Goal: Task Accomplishment & Management: Manage account settings

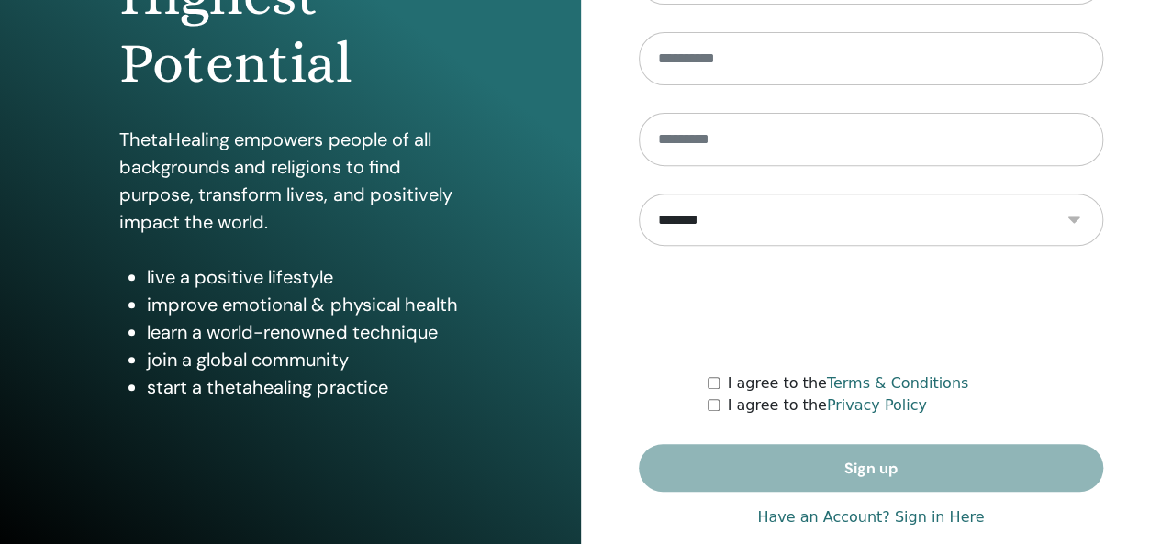
scroll to position [336, 0]
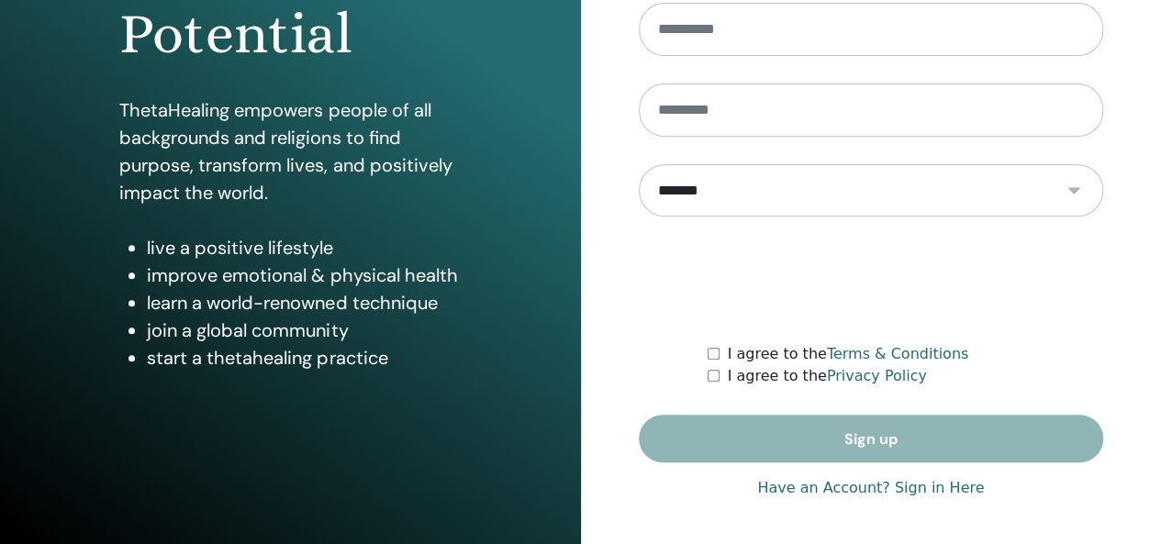
type input "**********"
click at [851, 487] on link "Have an Account? Sign in Here" at bounding box center [870, 488] width 227 height 22
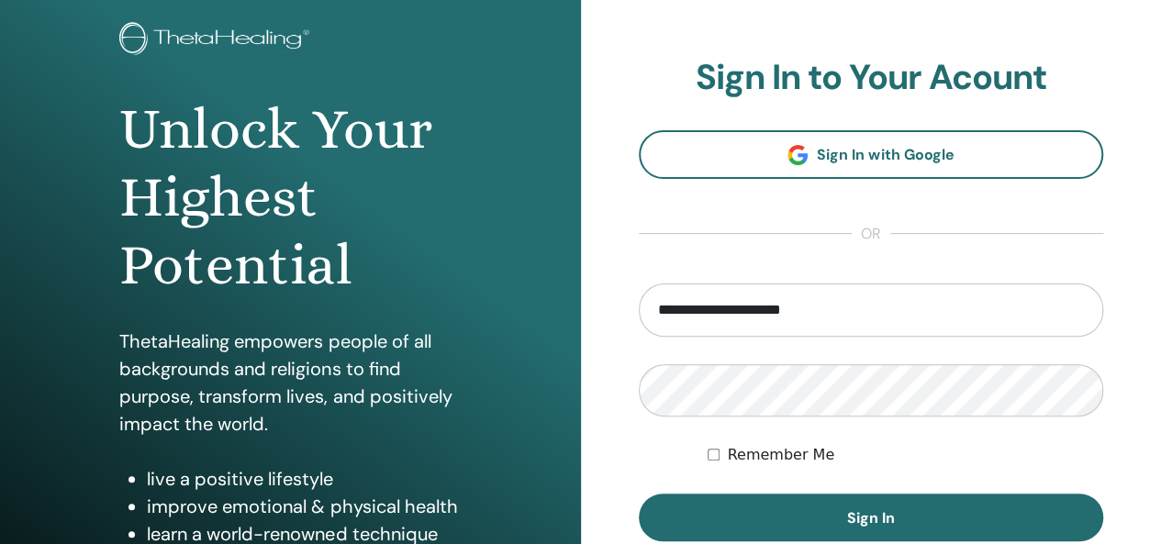
scroll to position [275, 0]
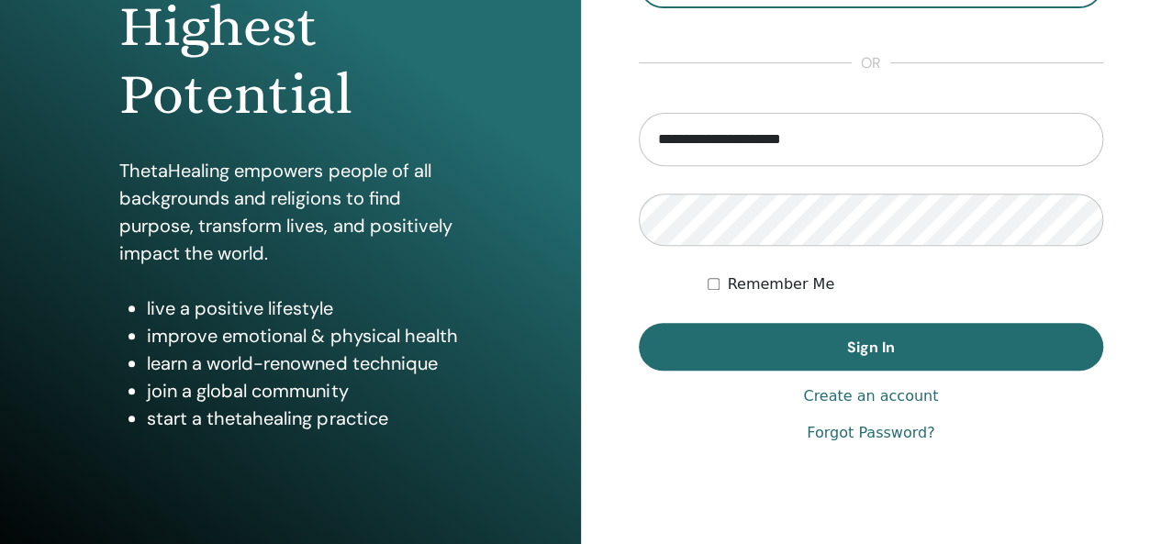
click at [874, 339] on span "Sign In" at bounding box center [871, 347] width 48 height 19
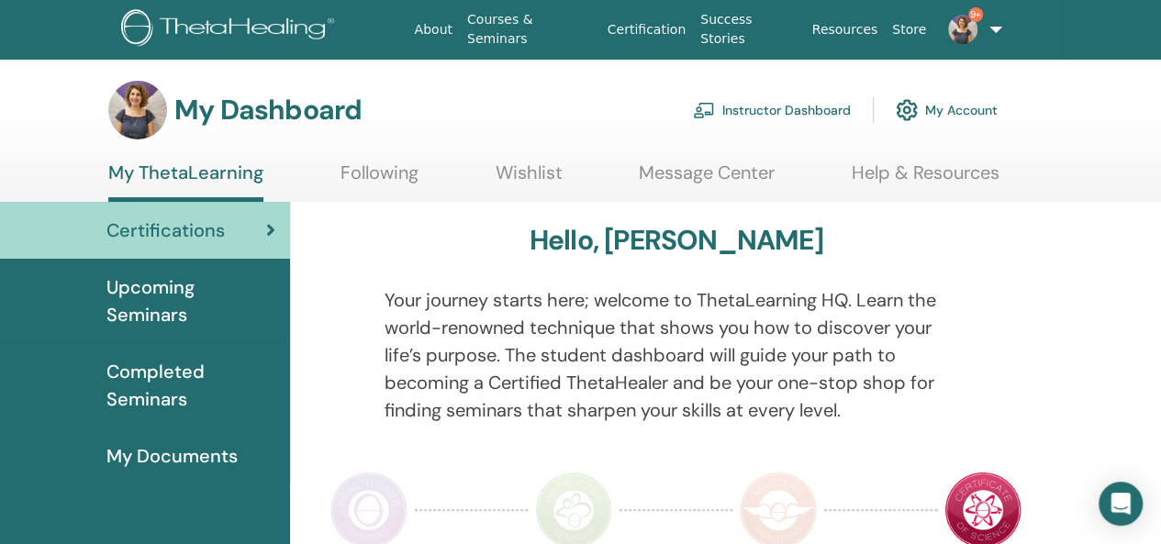
click at [799, 111] on link "Instructor Dashboard" at bounding box center [772, 110] width 158 height 40
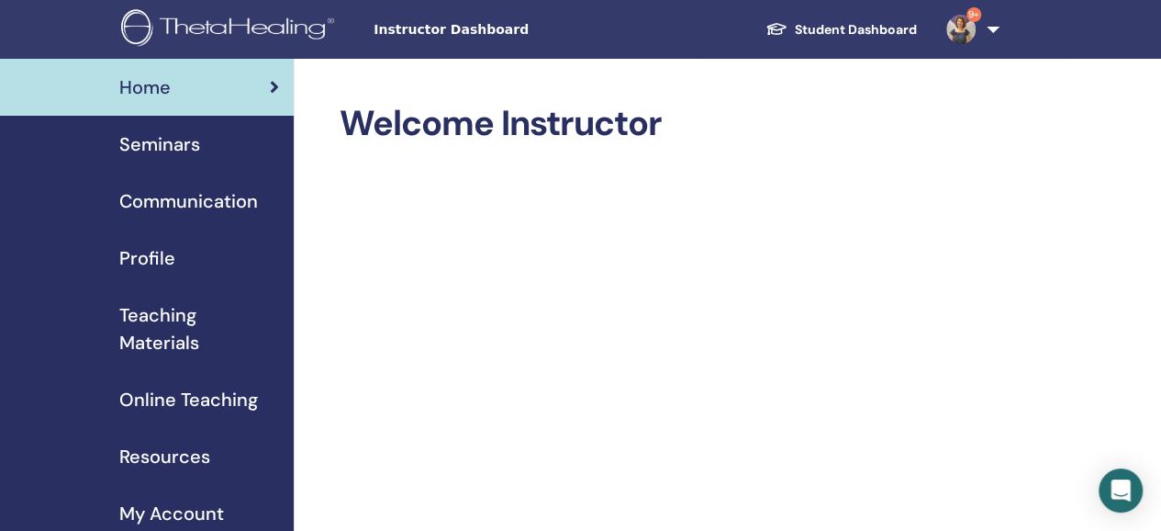
click at [193, 147] on span "Seminars" at bounding box center [159, 144] width 81 height 28
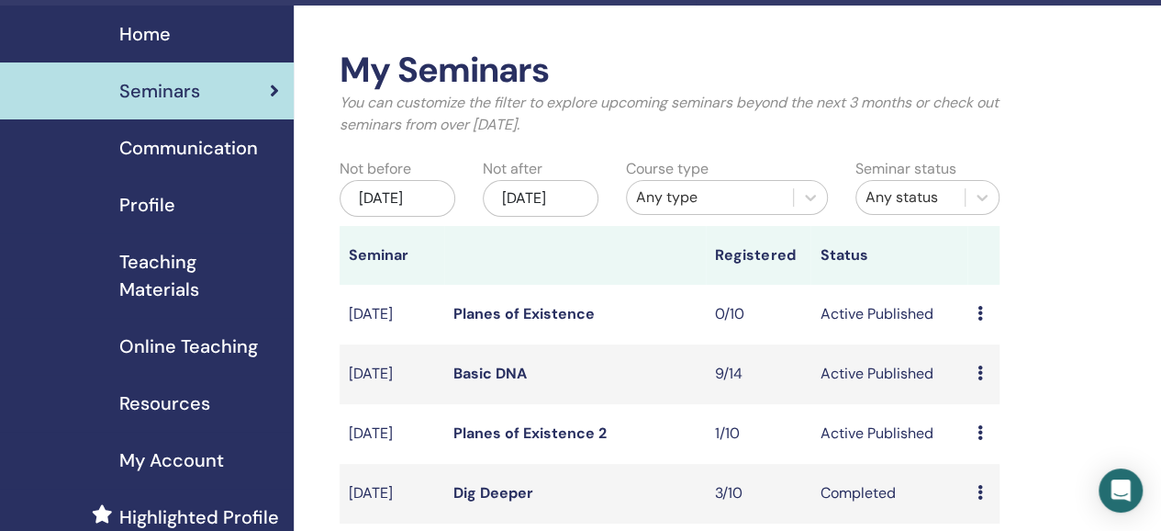
scroll to position [92, 0]
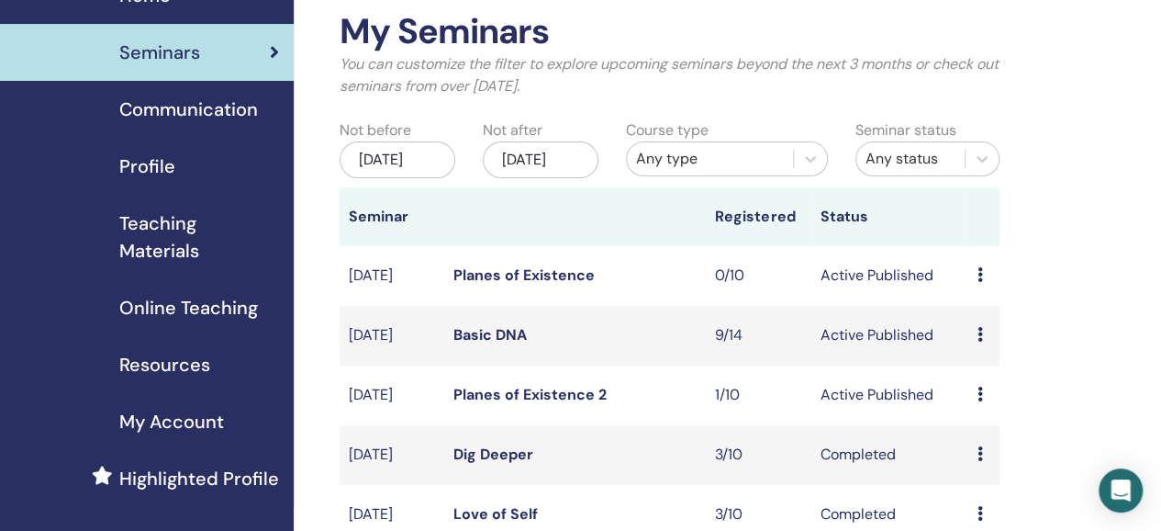
click at [576, 404] on link "Planes of Existence 2" at bounding box center [529, 394] width 153 height 19
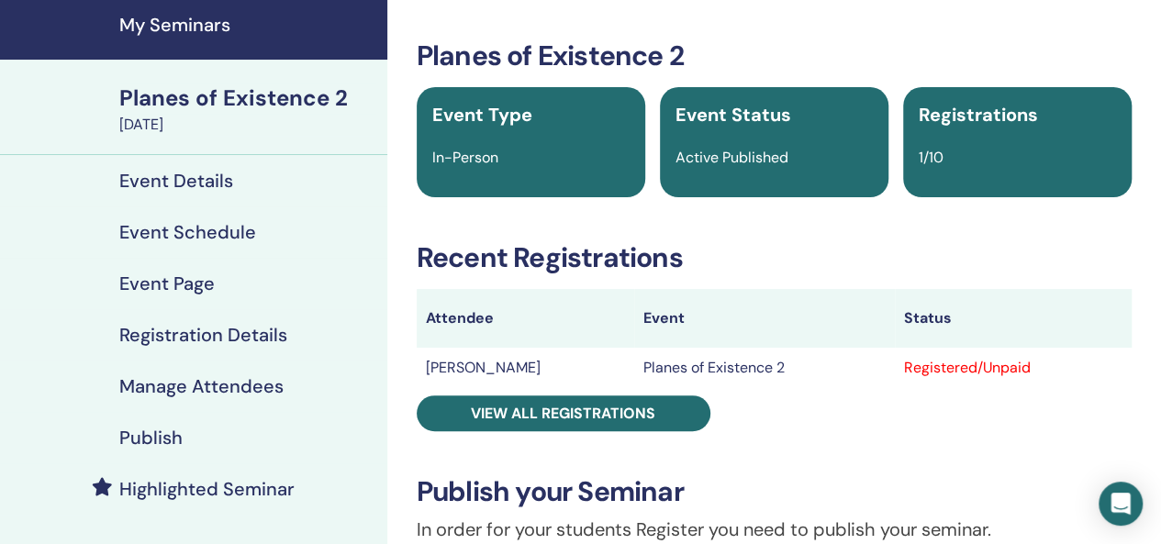
scroll to position [92, 0]
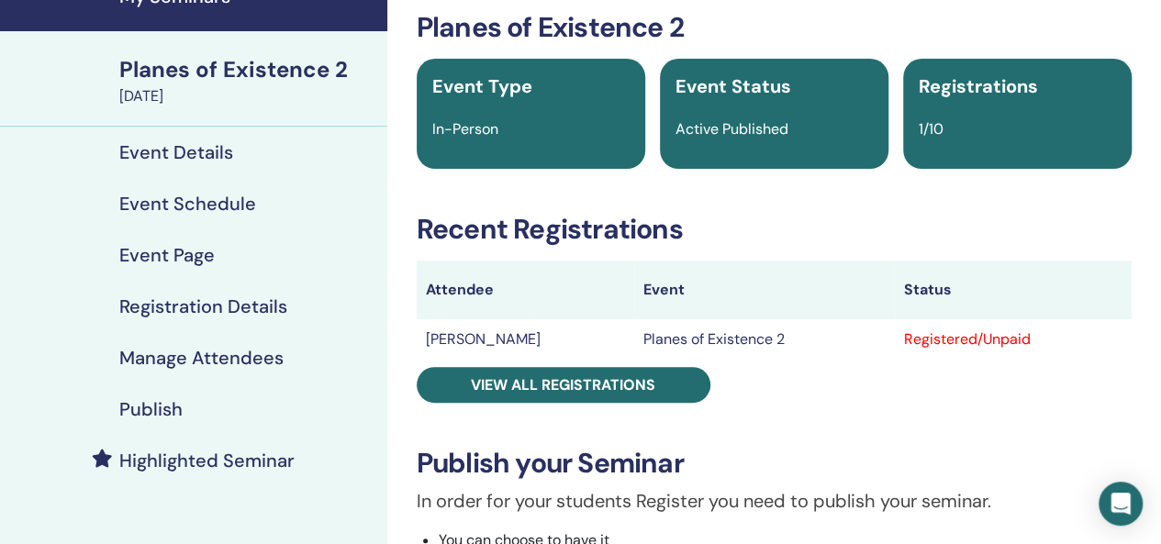
click at [650, 375] on span "View all registrations" at bounding box center [563, 384] width 185 height 19
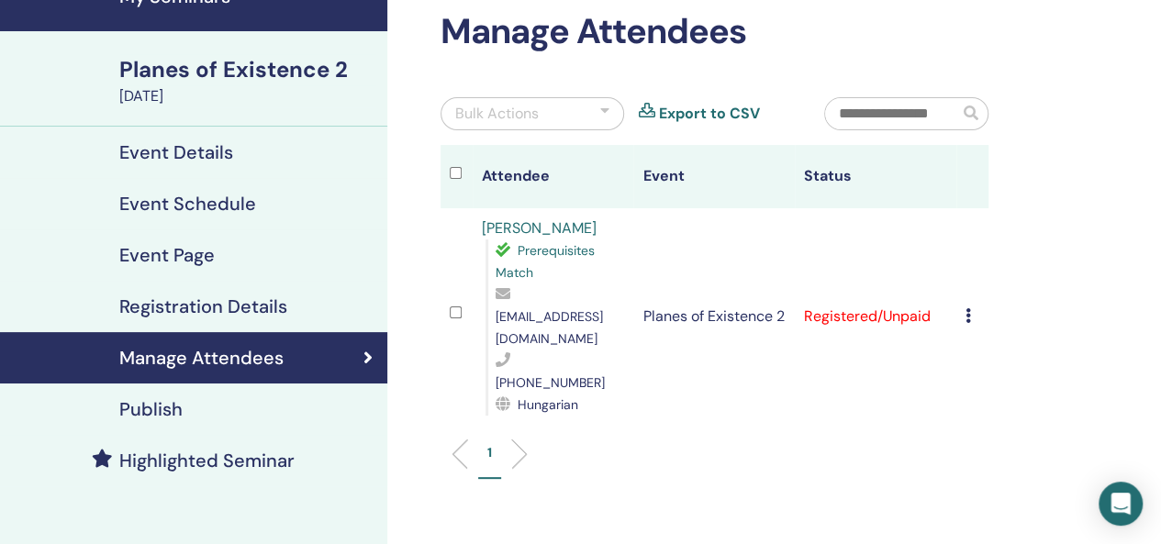
click at [964, 297] on td "Cancel Registration Do not auto-certify Mark as Paid Mark as Unpaid Mark as Abs…" at bounding box center [973, 316] width 32 height 217
click at [967, 308] on icon at bounding box center [969, 315] width 6 height 15
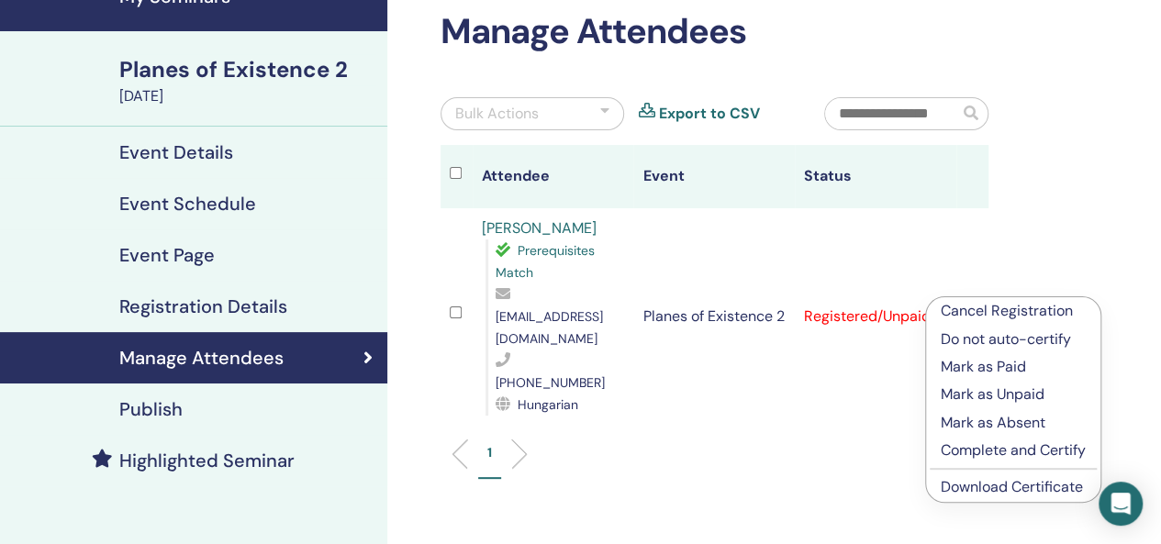
click at [1017, 491] on link "Download Certificate" at bounding box center [1012, 486] width 142 height 19
